Goal: Task Accomplishment & Management: Complete application form

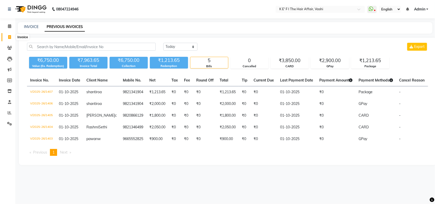
click at [8, 35] on span at bounding box center [9, 37] width 9 height 6
select select "6025"
select select "service"
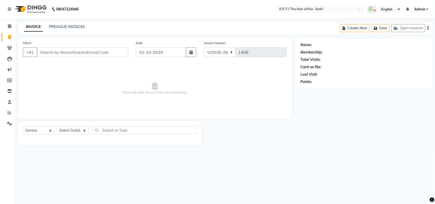
select select "43807"
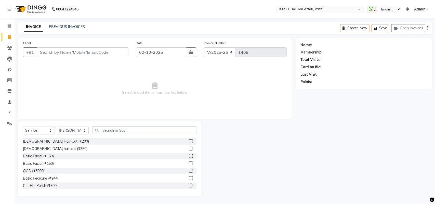
click at [56, 51] on input "Client" at bounding box center [83, 52] width 92 height 10
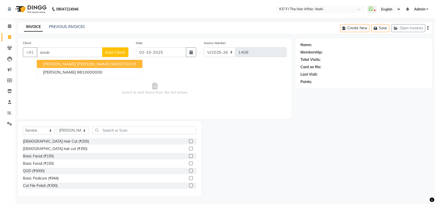
click at [111, 65] on ngb-highlight "9920219210" at bounding box center [123, 63] width 25 height 5
type input "9920219210"
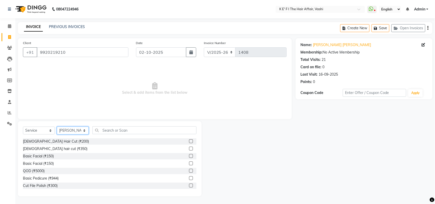
click at [72, 131] on select "Select Stylist aayaz [PERSON_NAME] [PERSON_NAME] Athem [PERSON_NAME] [PERSON_NA…" at bounding box center [73, 131] width 32 height 8
select select "44727"
click at [57, 127] on select "Select Stylist aayaz [PERSON_NAME] [PERSON_NAME] Athem [PERSON_NAME] [PERSON_NA…" at bounding box center [73, 131] width 32 height 8
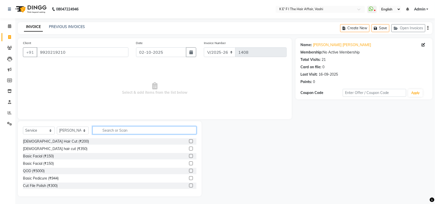
click at [110, 129] on input "text" at bounding box center [144, 130] width 104 height 8
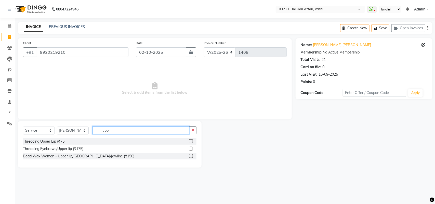
type input "upp"
click at [191, 143] on label at bounding box center [191, 141] width 4 height 4
click at [191, 143] on input "checkbox" at bounding box center [190, 141] width 3 height 3
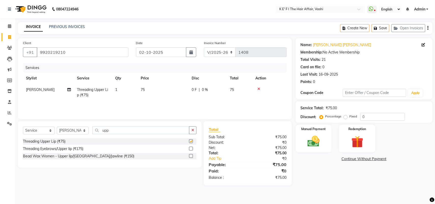
checkbox input "false"
drag, startPoint x: 121, startPoint y: 132, endPoint x: 90, endPoint y: 143, distance: 33.8
click at [90, 143] on div "Select Service Product Membership Package Voucher Prepaid Gift Card Select Styl…" at bounding box center [110, 144] width 184 height 46
type input "chin"
click at [190, 141] on label at bounding box center [191, 141] width 4 height 4
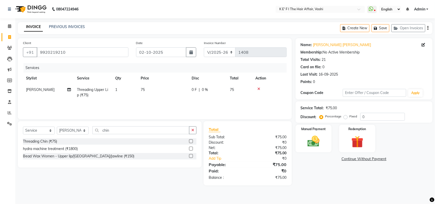
click at [190, 141] on input "checkbox" at bounding box center [190, 141] width 3 height 3
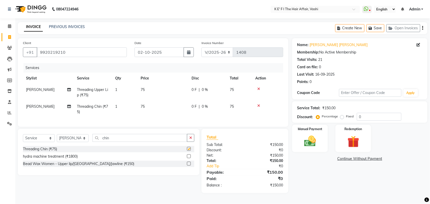
checkbox input "false"
drag, startPoint x: 116, startPoint y: 141, endPoint x: 99, endPoint y: 152, distance: 20.3
click at [99, 152] on div "Select Service Product Membership Package Voucher Prepaid Gift Card Select Styl…" at bounding box center [109, 152] width 182 height 46
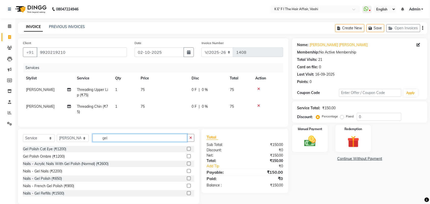
type input "gel"
click at [187, 180] on label at bounding box center [189, 178] width 4 height 4
click at [187, 180] on input "checkbox" at bounding box center [188, 178] width 3 height 3
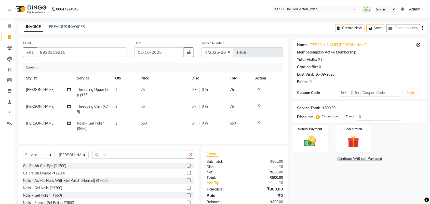
checkbox input "false"
click at [155, 118] on td "650" at bounding box center [163, 126] width 51 height 17
select select "44727"
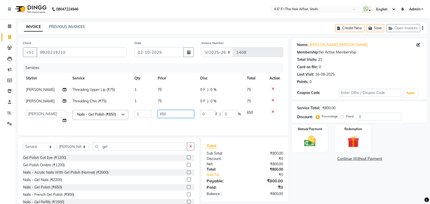
drag, startPoint x: 165, startPoint y: 114, endPoint x: 136, endPoint y: 120, distance: 29.5
click at [136, 120] on tr "aayaz [PERSON_NAME] [PERSON_NAME] Athem [PERSON_NAME] [PERSON_NAME] [PERSON_NAM…" at bounding box center [153, 116] width 260 height 19
type input "500"
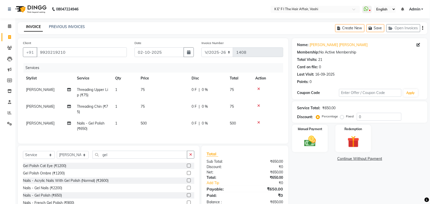
click at [171, 129] on div "Services Stylist Service Qty Price Disc Total Action [PERSON_NAME] Threading Up…" at bounding box center [153, 100] width 260 height 75
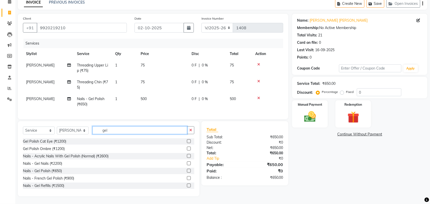
drag, startPoint x: 114, startPoint y: 129, endPoint x: 95, endPoint y: 132, distance: 19.5
click at [95, 132] on input "gel" at bounding box center [139, 130] width 95 height 8
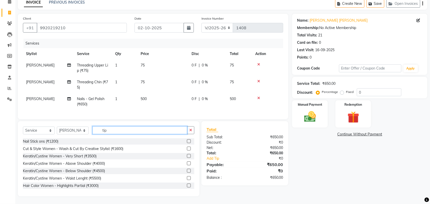
scroll to position [18, 0]
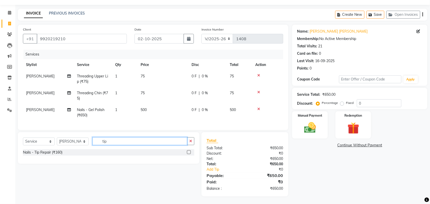
type input "tip"
click at [188, 153] on label at bounding box center [189, 152] width 4 height 4
click at [188, 153] on input "checkbox" at bounding box center [188, 152] width 3 height 3
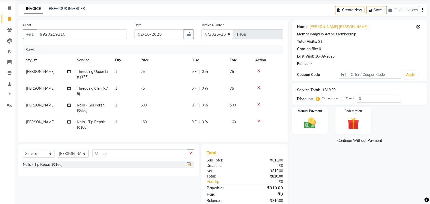
checkbox input "false"
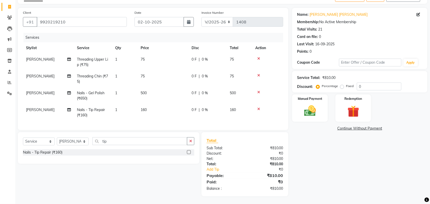
click at [156, 92] on td "500" at bounding box center [163, 95] width 51 height 17
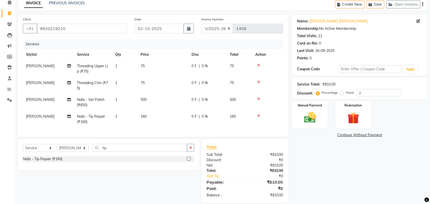
select select "44727"
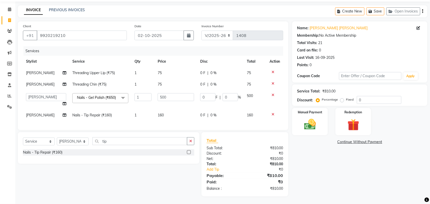
drag, startPoint x: 154, startPoint y: 103, endPoint x: 180, endPoint y: 110, distance: 26.7
click at [157, 104] on td "500" at bounding box center [176, 99] width 43 height 19
click at [178, 110] on td "160" at bounding box center [176, 115] width 43 height 11
select select "44727"
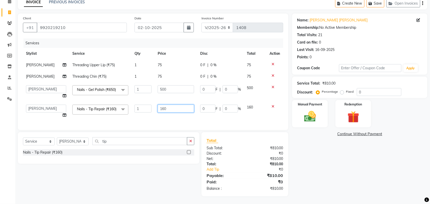
drag, startPoint x: 171, startPoint y: 103, endPoint x: 152, endPoint y: 115, distance: 21.8
click at [151, 114] on tr "aayaz [PERSON_NAME] [PERSON_NAME] Athem [PERSON_NAME] [PERSON_NAME] [PERSON_NAM…" at bounding box center [153, 111] width 260 height 19
type input "200"
click at [173, 112] on td "200" at bounding box center [176, 111] width 43 height 19
select select "44727"
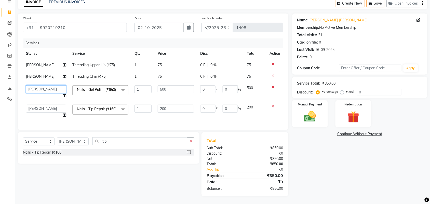
click at [36, 85] on select "aayaz [PERSON_NAME] [PERSON_NAME] Athem [PERSON_NAME] [PERSON_NAME] [PERSON_NAM…" at bounding box center [46, 89] width 40 height 8
select select "76402"
click at [45, 105] on select "aayaz [PERSON_NAME] [PERSON_NAME] Athem [PERSON_NAME] [PERSON_NAME] [PERSON_NAM…" at bounding box center [46, 109] width 40 height 8
select select "76402"
click at [162, 107] on td "200" at bounding box center [176, 111] width 43 height 19
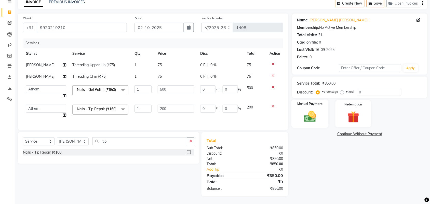
click at [318, 110] on img at bounding box center [310, 117] width 20 height 14
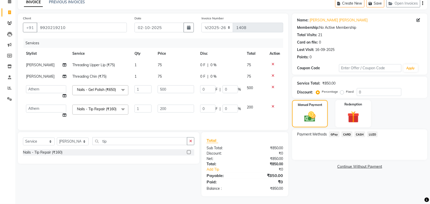
click at [349, 131] on span "CARD" at bounding box center [347, 134] width 11 height 6
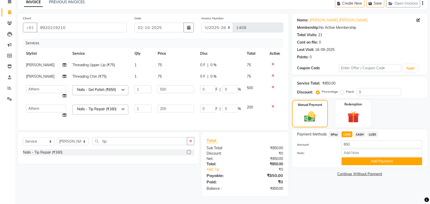
click at [363, 131] on div "CASH" at bounding box center [358, 134] width 13 height 7
click at [362, 131] on span "CASH" at bounding box center [360, 134] width 11 height 6
click at [376, 157] on button "Add Payment" at bounding box center [382, 161] width 81 height 8
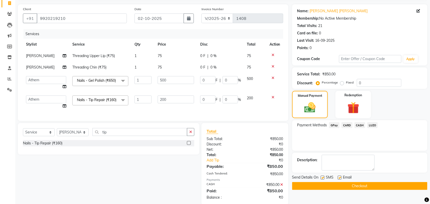
scroll to position [52, 0]
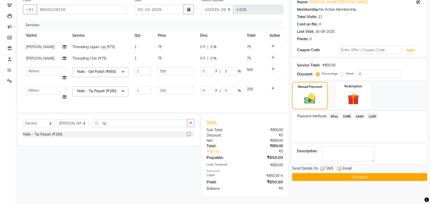
click at [339, 167] on label at bounding box center [340, 169] width 4 height 4
click at [339, 167] on input "checkbox" at bounding box center [339, 168] width 3 height 3
checkbox input "false"
click at [323, 167] on label at bounding box center [323, 169] width 4 height 4
click at [323, 167] on input "checkbox" at bounding box center [322, 168] width 3 height 3
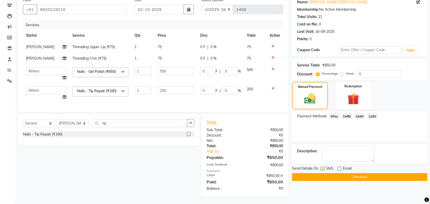
checkbox input "false"
click at [337, 173] on button "Checkout" at bounding box center [359, 177] width 135 height 8
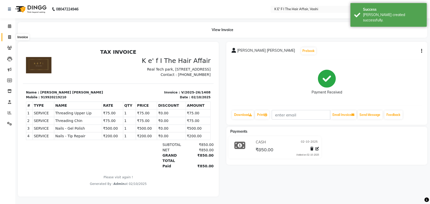
click at [8, 36] on icon at bounding box center [9, 37] width 3 height 4
select select "6025"
select select "service"
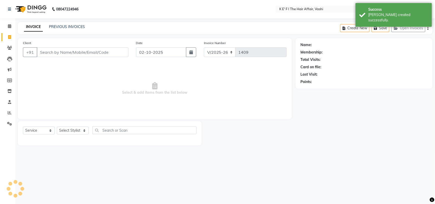
select select "43807"
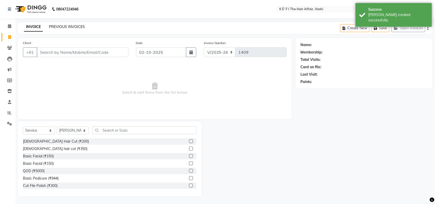
click at [68, 25] on link "PREVIOUS INVOICES" at bounding box center [67, 26] width 36 height 5
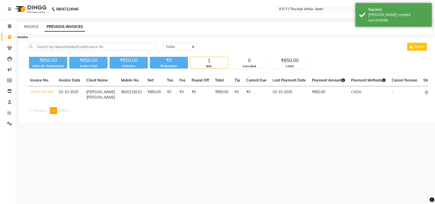
click at [8, 37] on icon at bounding box center [9, 37] width 3 height 4
select select "6025"
select select "service"
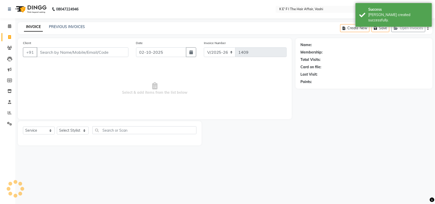
select select "43807"
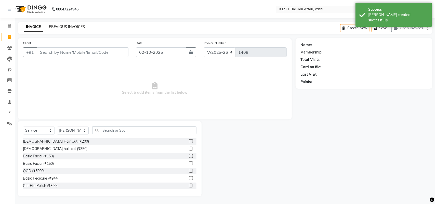
click at [67, 26] on link "PREVIOUS INVOICES" at bounding box center [67, 26] width 36 height 5
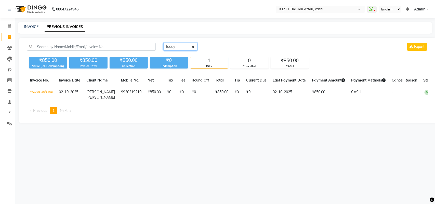
click at [176, 49] on select "[DATE] [DATE] Custom Range" at bounding box center [180, 47] width 34 height 8
select select "[DATE]"
click at [163, 43] on select "[DATE] [DATE] Custom Range" at bounding box center [180, 47] width 34 height 8
